Goal: Check status: Check status

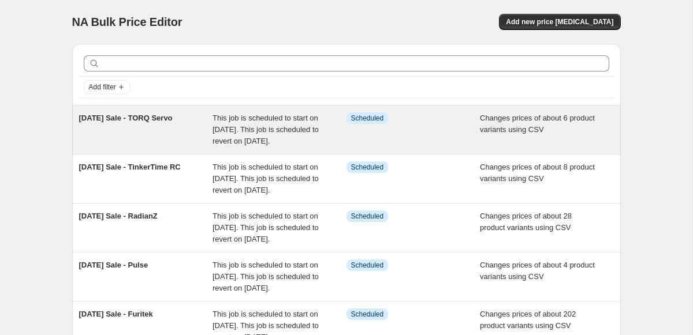
click at [214, 124] on div "This job is scheduled to start on [DATE]. This job is scheduled to revert on [D…" at bounding box center [279, 130] width 134 height 35
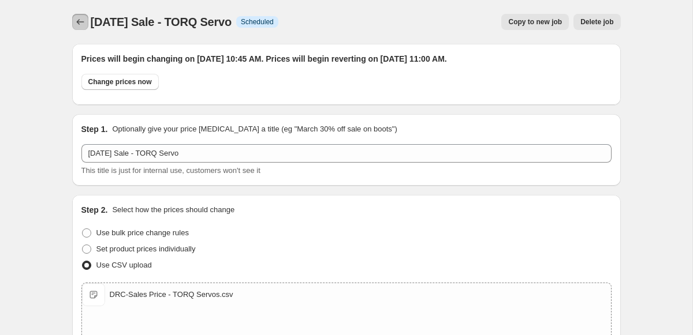
click at [80, 22] on icon "Price change jobs" at bounding box center [80, 22] width 8 height 6
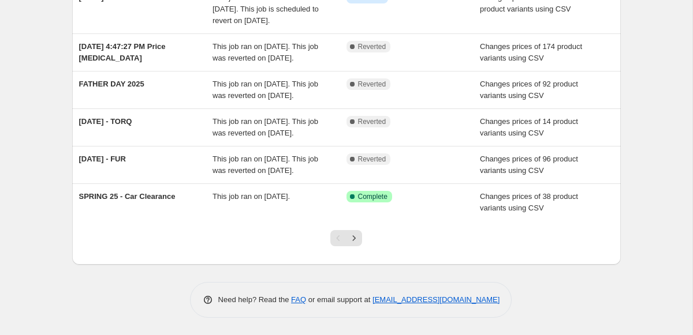
scroll to position [409, 0]
click at [354, 243] on icon "Next" at bounding box center [354, 239] width 12 height 12
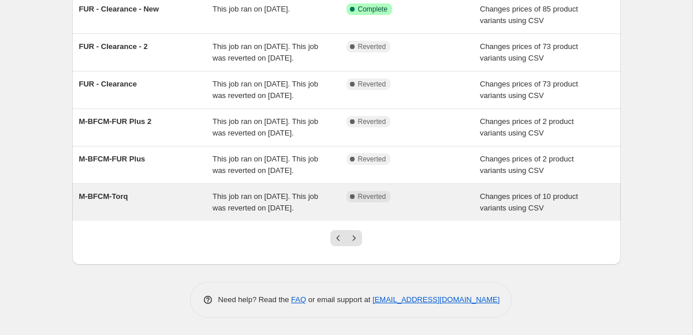
scroll to position [239, 0]
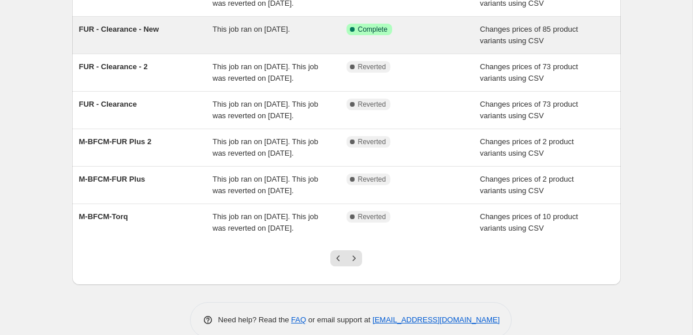
click at [290, 33] on span "This job ran on [DATE]." at bounding box center [250, 29] width 77 height 9
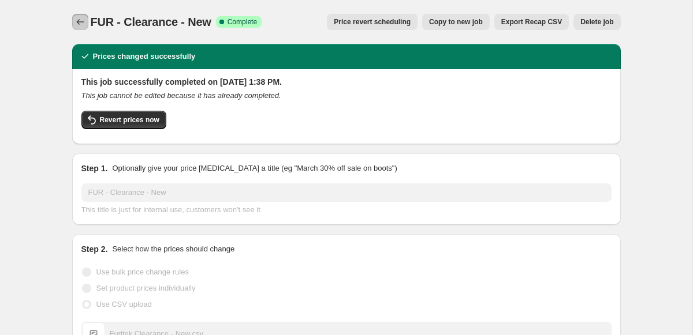
click at [83, 23] on icon "Price change jobs" at bounding box center [80, 22] width 12 height 12
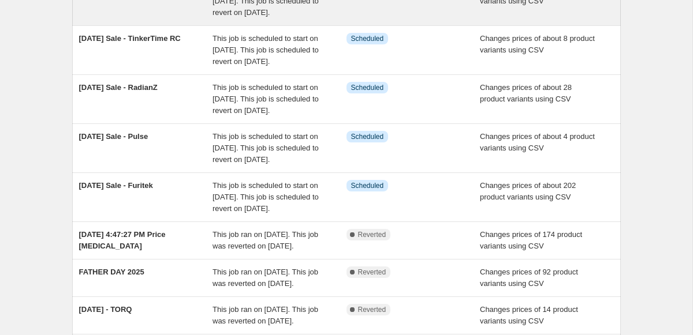
scroll to position [409, 0]
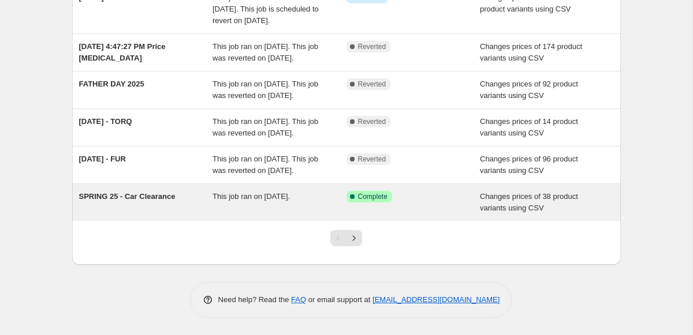
click at [322, 202] on div "This job ran on [DATE]." at bounding box center [279, 202] width 134 height 23
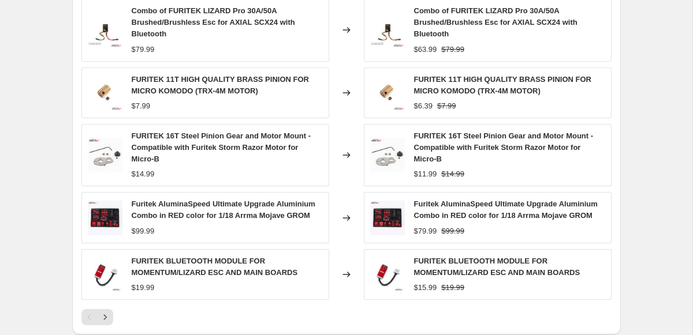
scroll to position [669, 0]
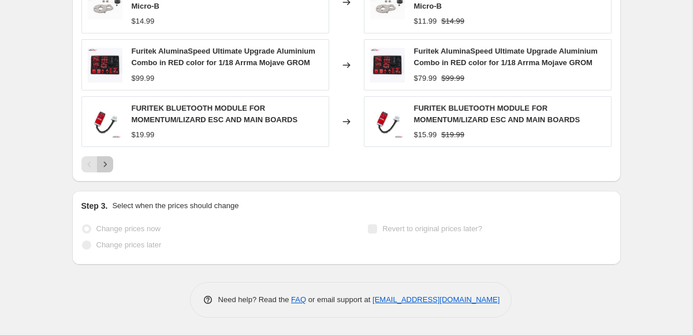
click at [110, 165] on icon "Next" at bounding box center [105, 165] width 12 height 12
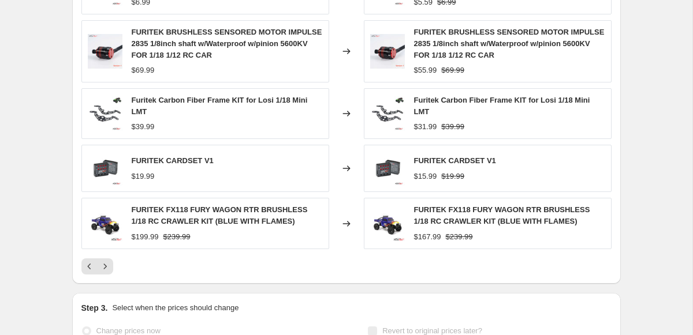
scroll to position [598, 0]
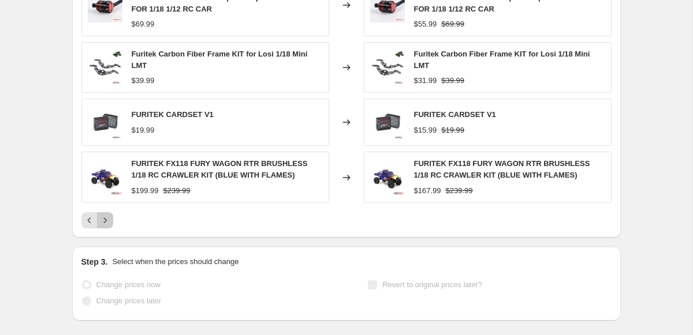
click at [104, 216] on icon "Next" at bounding box center [105, 221] width 12 height 12
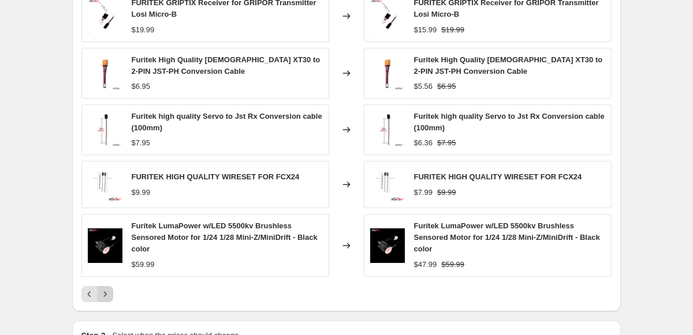
scroll to position [525, 0]
click at [103, 300] on button "Next" at bounding box center [105, 294] width 16 height 16
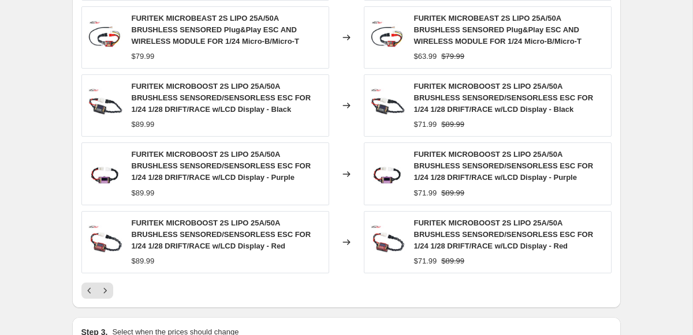
scroll to position [684, 0]
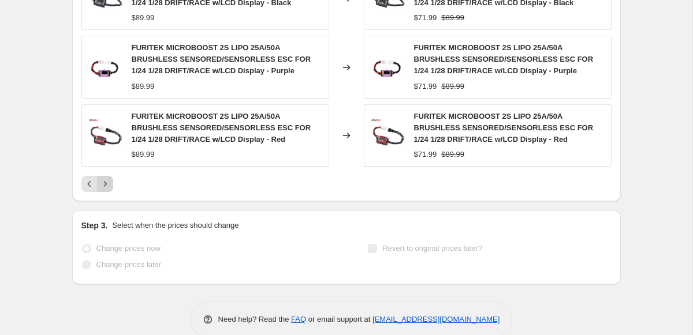
click at [105, 182] on icon "Next" at bounding box center [105, 184] width 12 height 12
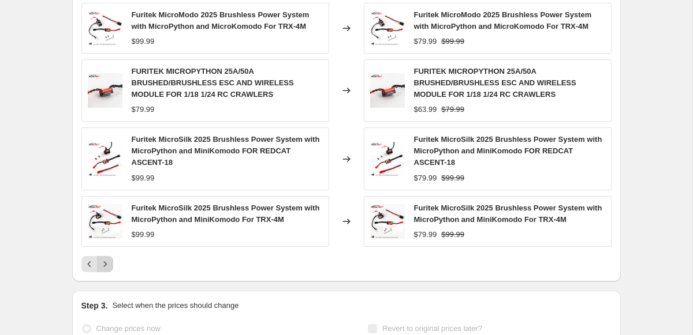
scroll to position [572, 0]
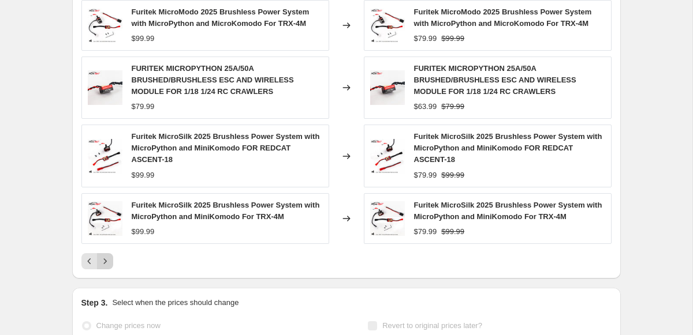
click at [110, 267] on icon "Next" at bounding box center [105, 262] width 12 height 12
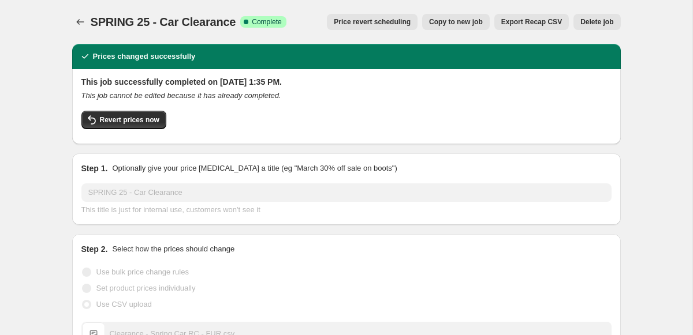
scroll to position [1, 0]
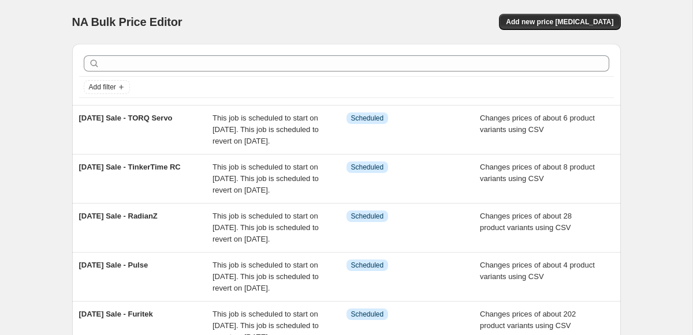
click at [9, 162] on div "NA Bulk Price Editor. This page is ready NA Bulk Price Editor Add new price [ME…" at bounding box center [346, 326] width 692 height 652
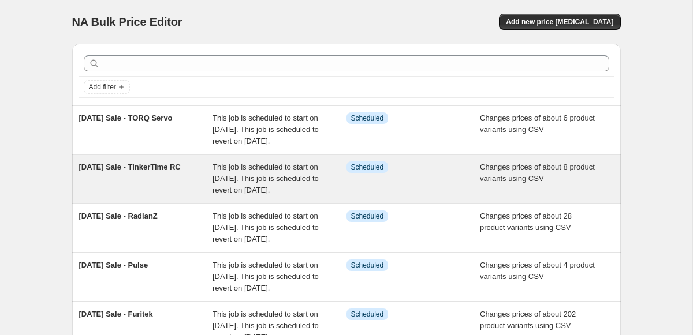
scroll to position [409, 0]
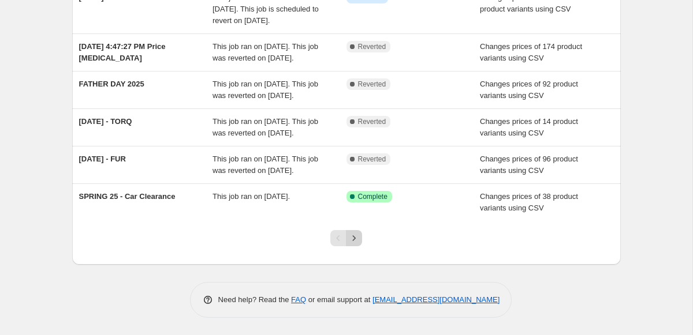
click at [348, 234] on icon "Next" at bounding box center [354, 239] width 12 height 12
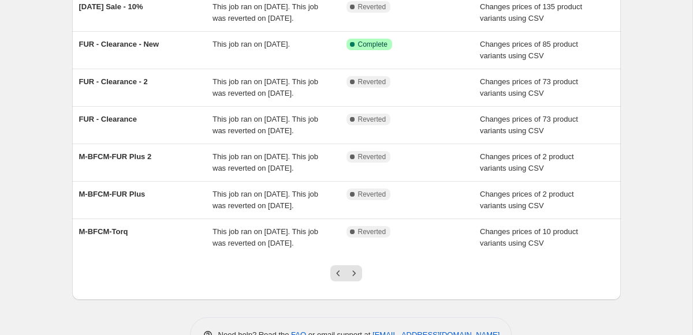
scroll to position [252, 0]
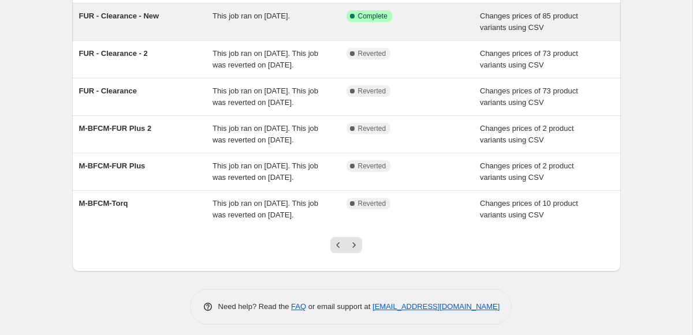
click at [259, 33] on div "This job ran on [DATE]." at bounding box center [279, 21] width 134 height 23
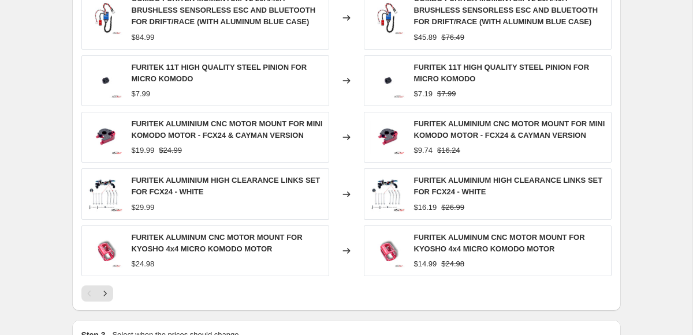
scroll to position [532, 0]
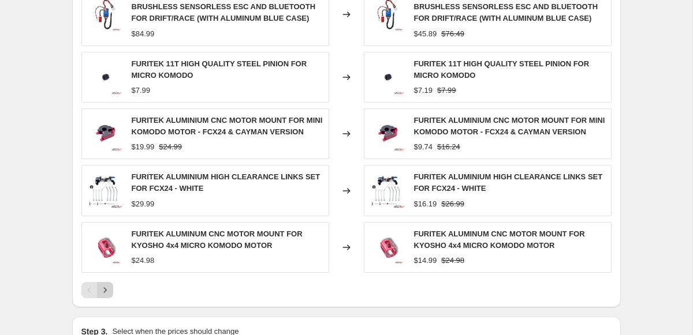
click at [106, 296] on icon "Next" at bounding box center [105, 291] width 12 height 12
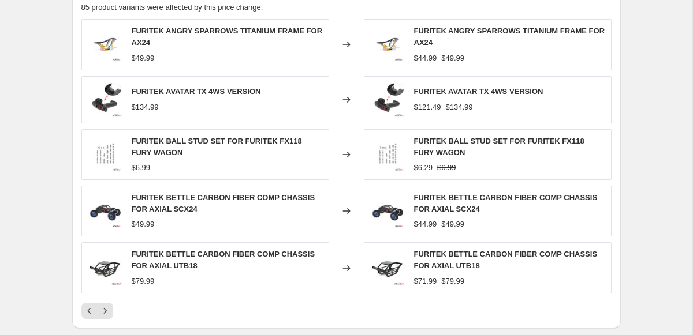
scroll to position [492, 0]
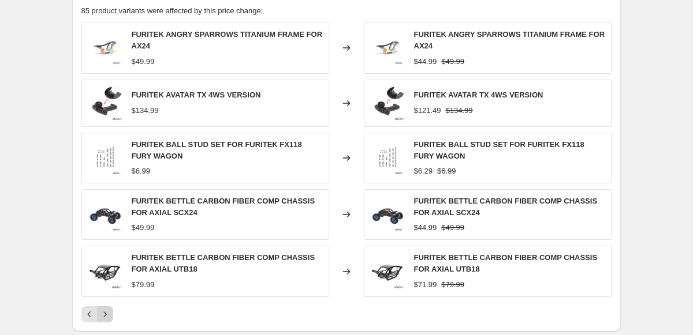
click at [107, 316] on icon "Next" at bounding box center [105, 315] width 12 height 12
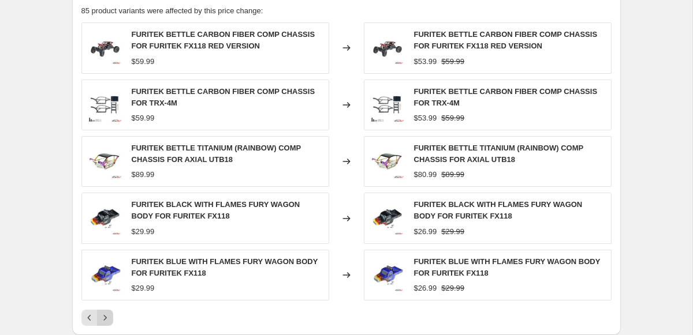
click at [107, 316] on icon "Next" at bounding box center [105, 318] width 12 height 12
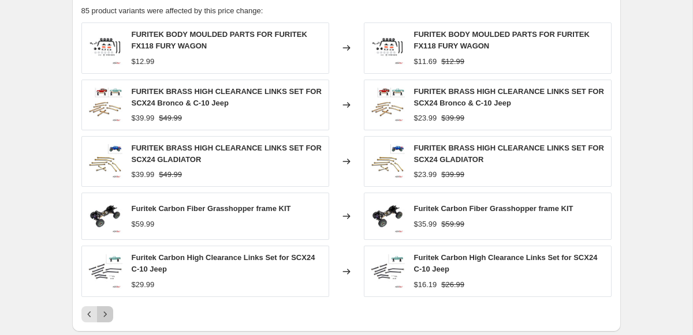
click at [107, 316] on icon "Next" at bounding box center [105, 315] width 12 height 12
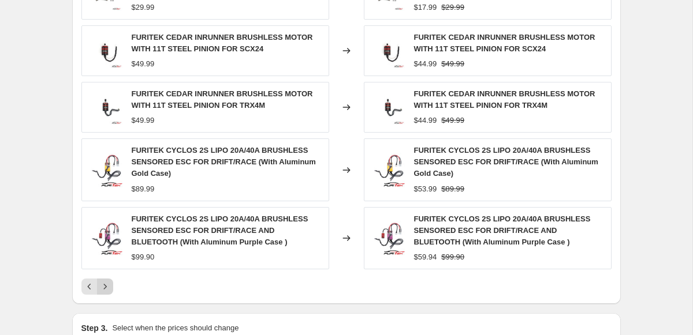
scroll to position [573, 0]
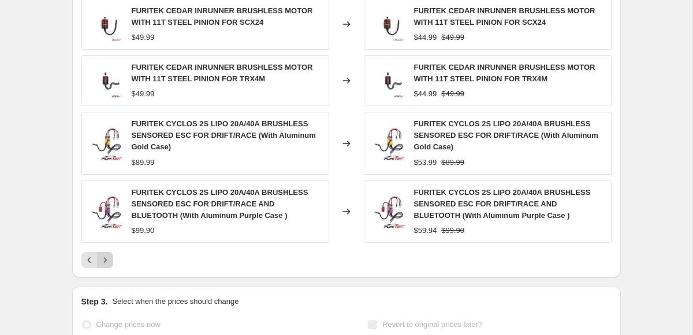
click at [103, 264] on icon "Next" at bounding box center [105, 261] width 12 height 12
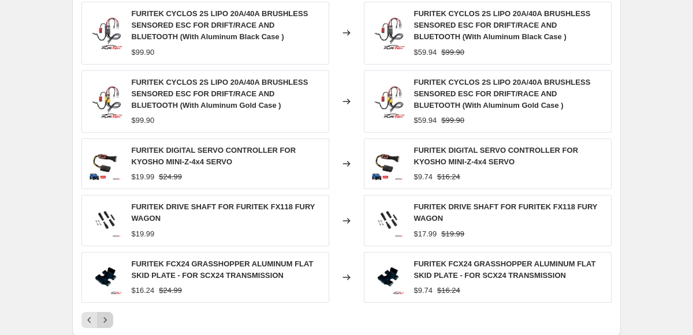
scroll to position [518, 0]
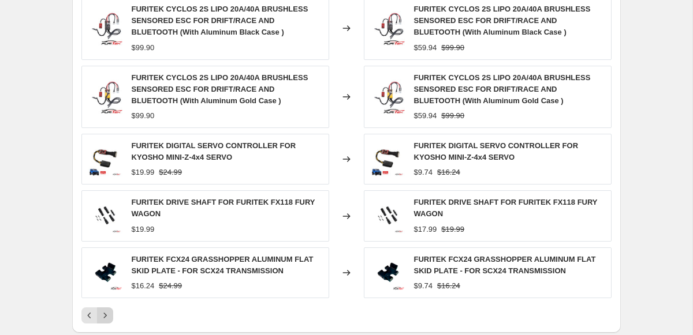
click at [105, 312] on icon "Next" at bounding box center [105, 316] width 12 height 12
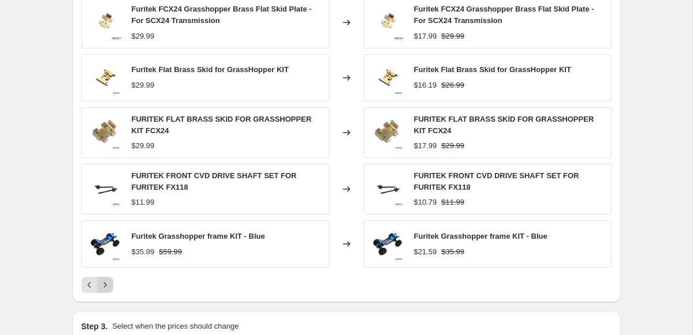
click at [109, 291] on icon "Next" at bounding box center [105, 285] width 12 height 12
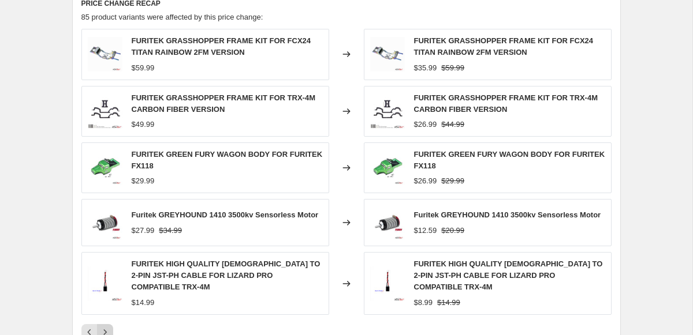
scroll to position [487, 0]
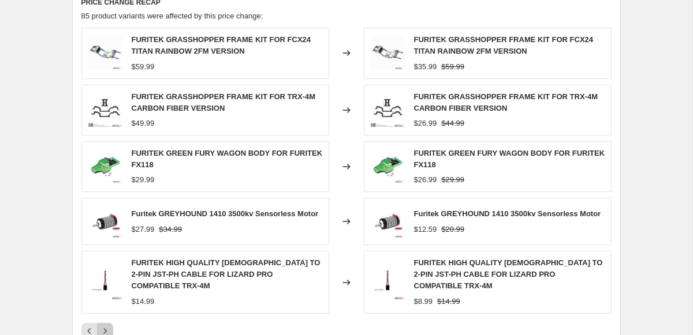
click at [107, 326] on icon "Next" at bounding box center [105, 332] width 12 height 12
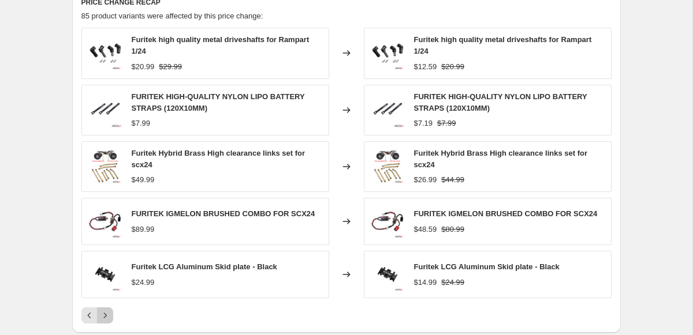
click at [107, 319] on icon "Next" at bounding box center [105, 316] width 12 height 12
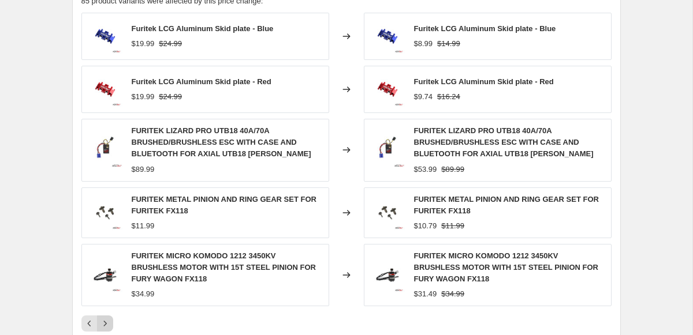
scroll to position [509, 0]
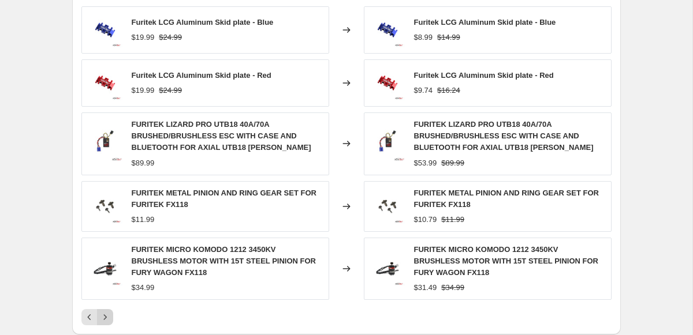
click at [107, 319] on icon "Next" at bounding box center [105, 318] width 12 height 12
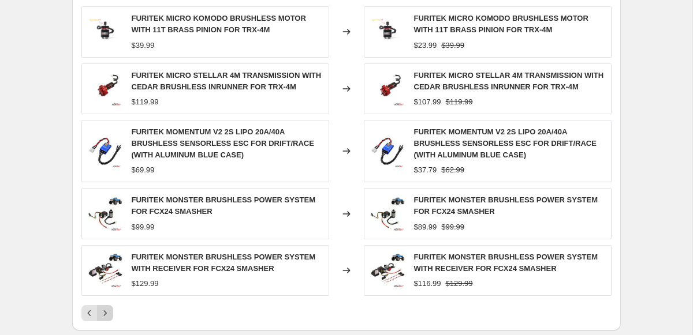
click at [104, 308] on icon "Next" at bounding box center [105, 314] width 12 height 12
